Goal: Check status

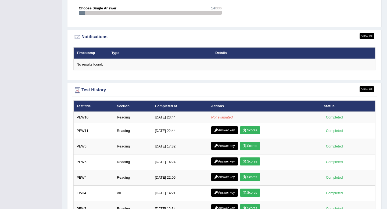
scroll to position [650, 0]
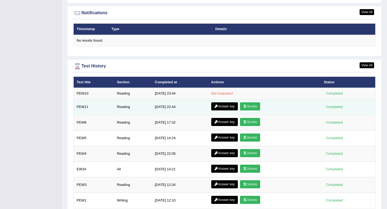
click at [246, 107] on link "Scores" at bounding box center [250, 106] width 20 height 8
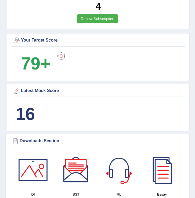
scroll to position [361, 0]
